Goal: Task Accomplishment & Management: Use online tool/utility

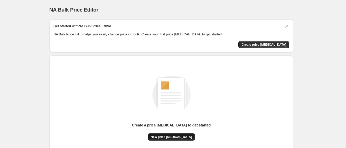
click at [164, 138] on span "New price change job" at bounding box center [171, 137] width 41 height 4
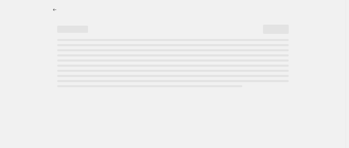
select select "percentage"
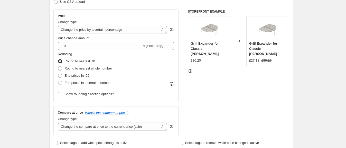
scroll to position [95, 0]
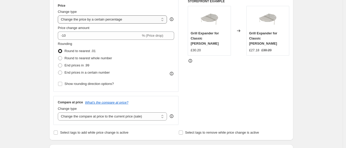
click at [129, 23] on select "Change the price to a certain amount Change the price by a certain amount Chang…" at bounding box center [112, 19] width 109 height 8
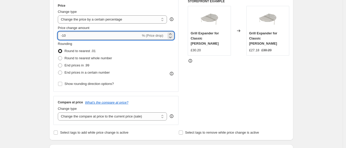
click at [106, 35] on input "-10" at bounding box center [99, 36] width 83 height 8
type input "-1"
type input "-8"
type input "0"
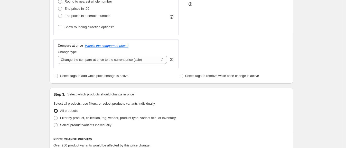
scroll to position [153, 0]
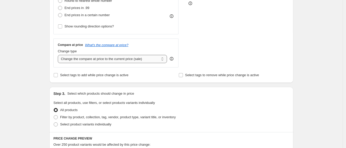
click at [91, 55] on select "Change the compare at price to the current price (sale) Change the compare at p…" at bounding box center [112, 59] width 109 height 8
select select "remove"
click at [59, 55] on select "Change the compare at price to the current price (sale) Change the compare at p…" at bounding box center [112, 59] width 109 height 8
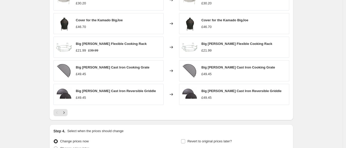
scroll to position [337, 0]
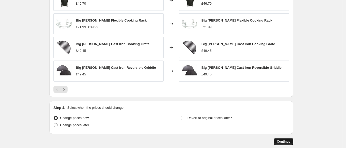
click at [289, 144] on button "Continue" at bounding box center [284, 141] width 20 height 7
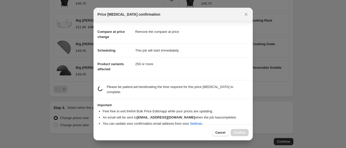
scroll to position [25, 0]
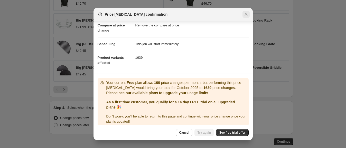
click at [245, 15] on icon "Close" at bounding box center [245, 14] width 3 height 3
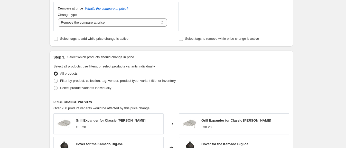
scroll to position [364, 0]
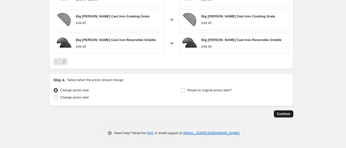
click at [288, 114] on span "Continue" at bounding box center [283, 114] width 13 height 4
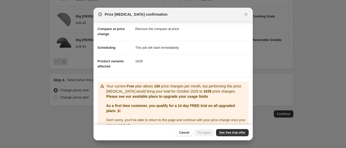
scroll to position [36, 0]
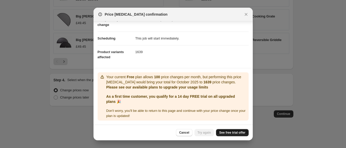
click at [217, 131] on link "See free trial offer" at bounding box center [232, 132] width 32 height 7
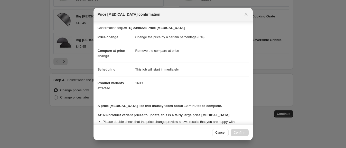
scroll to position [69, 0]
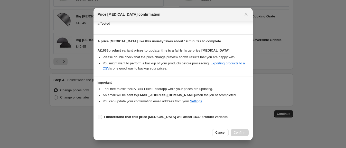
click at [121, 116] on b "I understand that this price change job will affect 1639 product variants" at bounding box center [165, 117] width 123 height 4
click at [102, 116] on input "I understand that this price change job will affect 1639 product variants" at bounding box center [100, 117] width 4 height 4
checkbox input "true"
click at [235, 131] on span "Confirm" at bounding box center [240, 133] width 12 height 4
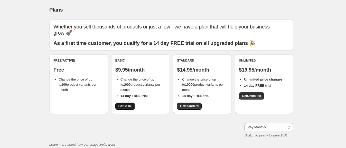
click at [127, 108] on span "Get Basic" at bounding box center [124, 106] width 13 height 4
click at [193, 103] on link "Get Standard" at bounding box center [189, 106] width 25 height 7
